Goal: Information Seeking & Learning: Understand process/instructions

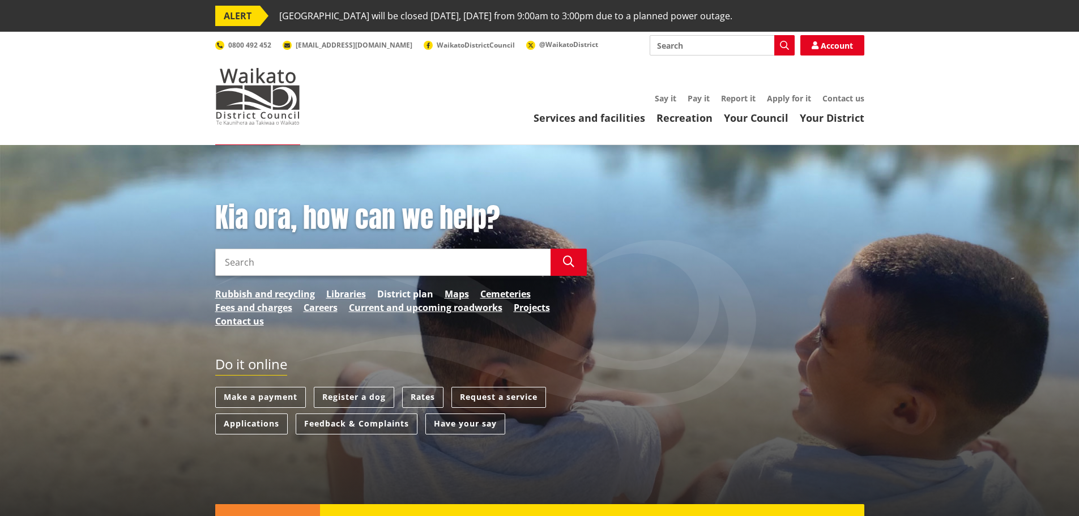
click at [395, 293] on link "District plan" at bounding box center [405, 294] width 56 height 14
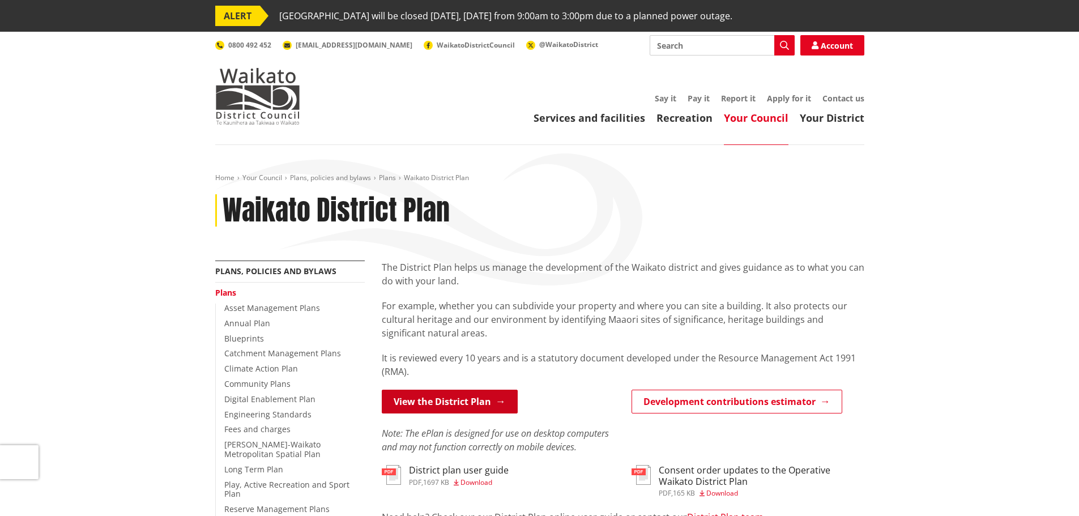
click at [447, 400] on link "View the District Plan" at bounding box center [450, 402] width 136 height 24
